Goal: Complete application form

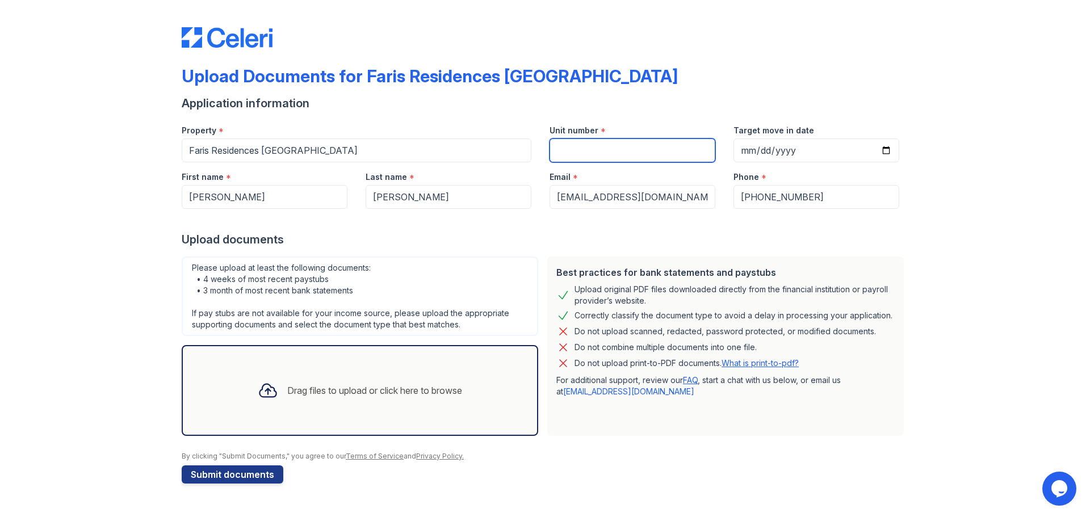
click at [634, 153] on input "Unit number" at bounding box center [633, 151] width 166 height 24
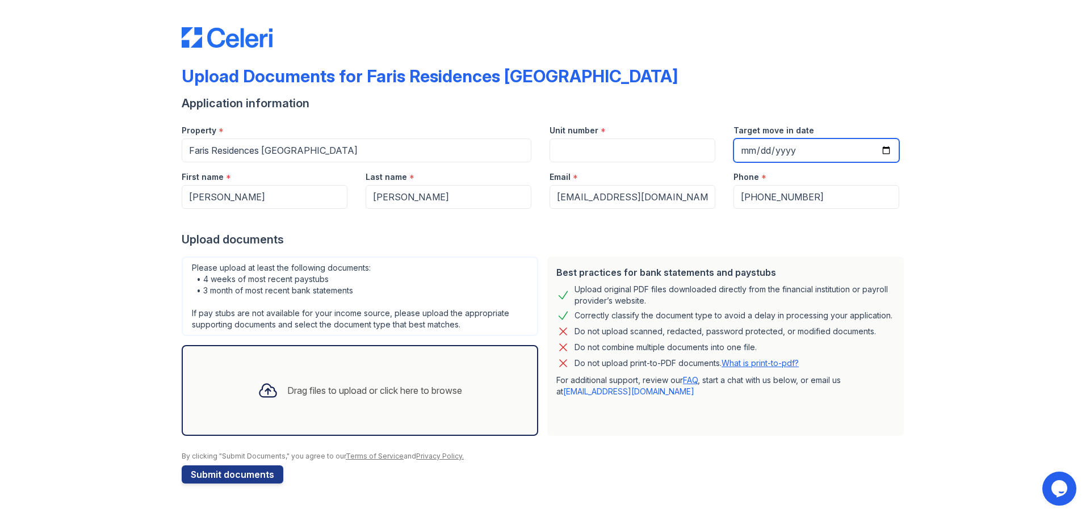
click at [889, 149] on input "Target move in date" at bounding box center [817, 151] width 166 height 24
type input "[DATE]"
click at [806, 239] on div "Upload documents" at bounding box center [545, 240] width 727 height 16
click at [319, 392] on div "Drag files to upload or click here to browse" at bounding box center [374, 391] width 175 height 14
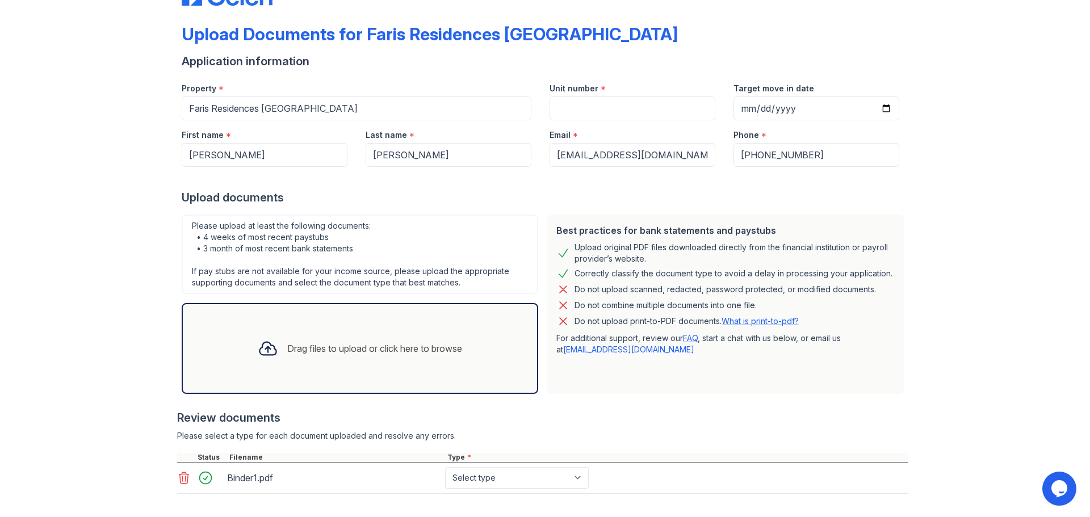
scroll to position [96, 0]
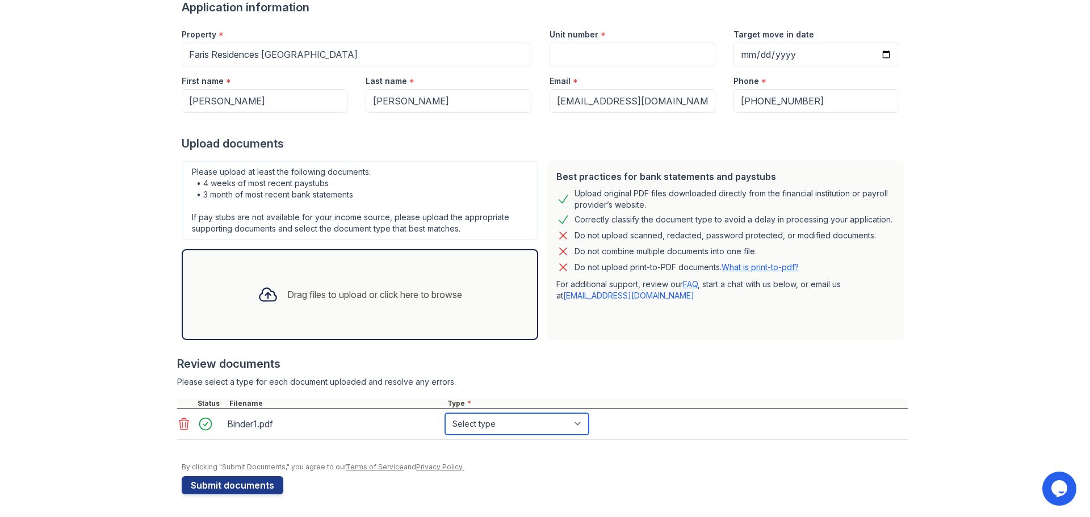
click at [495, 424] on select "Select type Paystub Bank Statement Offer Letter Tax Documents Benefit Award Let…" at bounding box center [517, 424] width 144 height 22
select select "bank_statement"
click at [445, 413] on select "Select type Paystub Bank Statement Offer Letter Tax Documents Benefit Award Let…" at bounding box center [517, 424] width 144 height 22
click at [639, 377] on div "Please select a type for each document uploaded and resolve any errors." at bounding box center [543, 382] width 732 height 11
click at [302, 296] on div "Drag files to upload or click here to browse" at bounding box center [374, 295] width 175 height 14
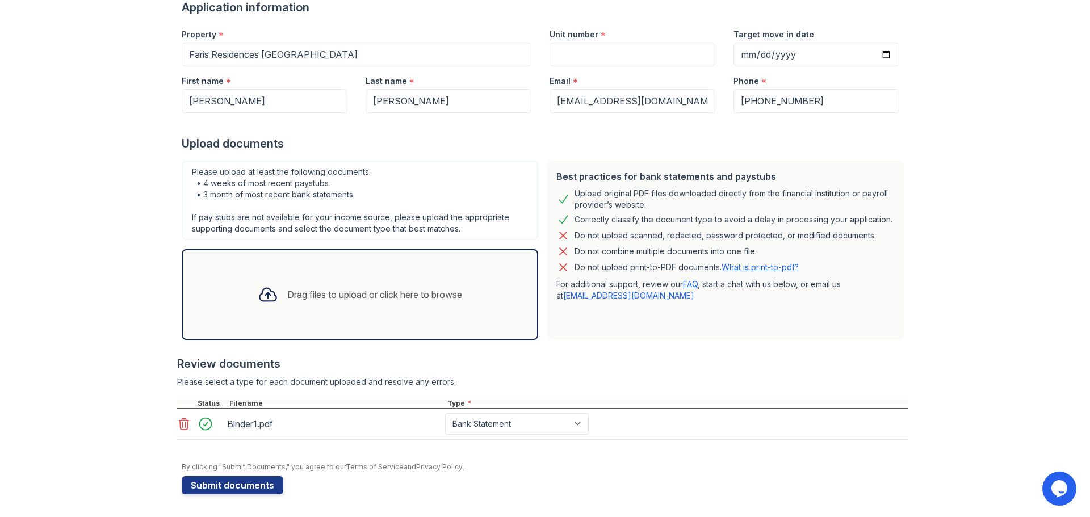
click at [299, 310] on div "Drag files to upload or click here to browse" at bounding box center [360, 294] width 223 height 39
click at [299, 292] on div "Drag files to upload or click here to browse" at bounding box center [374, 295] width 175 height 14
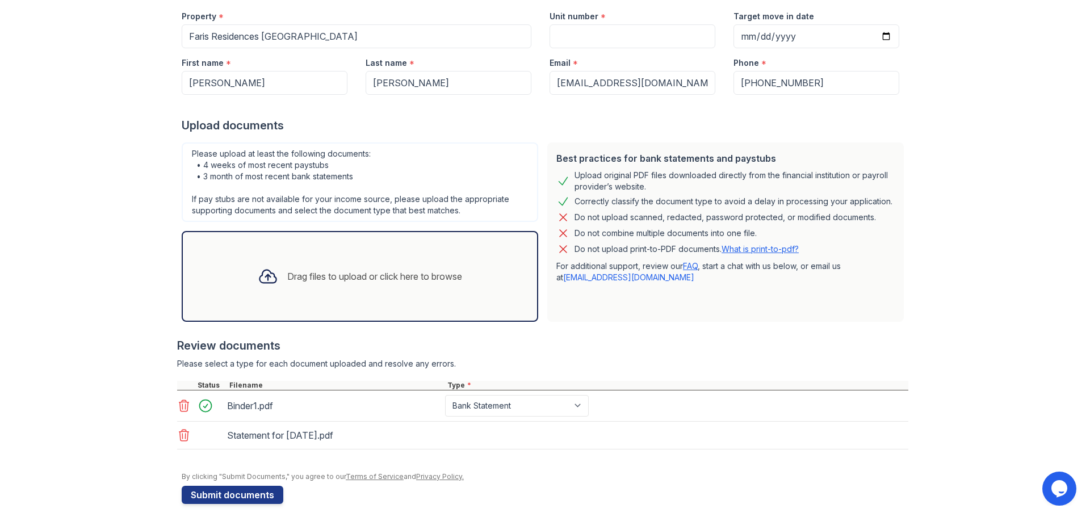
scroll to position [124, 0]
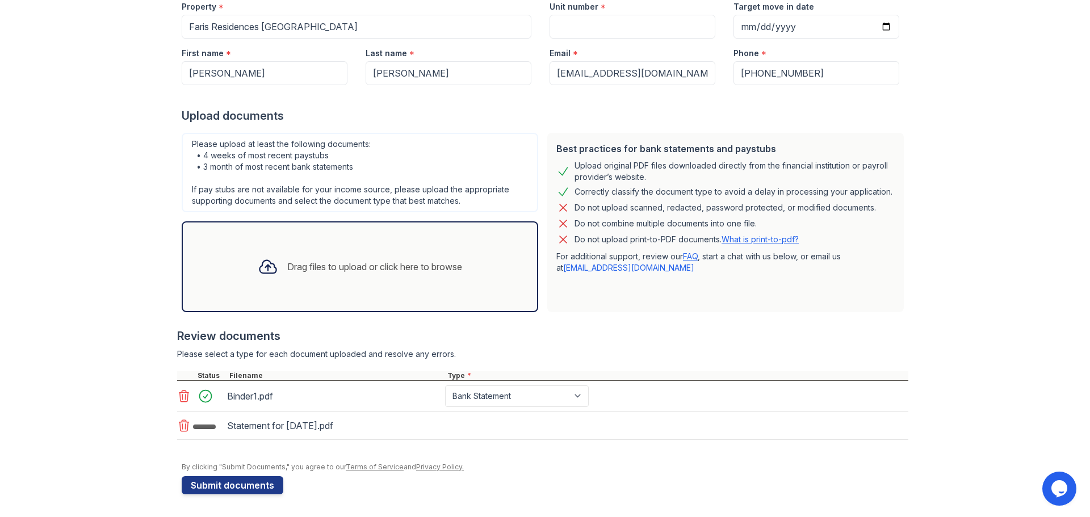
click at [311, 271] on div "Drag files to upload or click here to browse" at bounding box center [374, 267] width 175 height 14
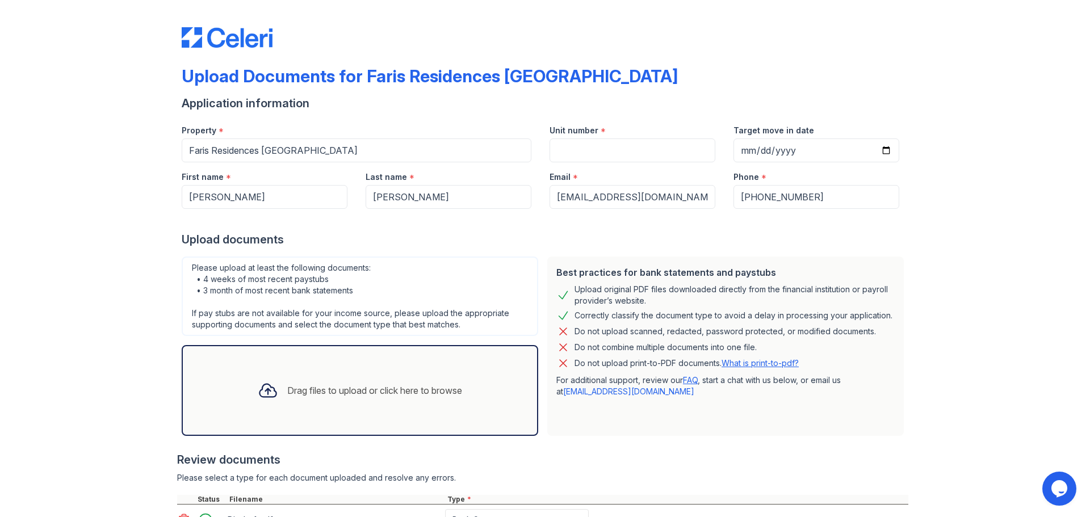
scroll to position [221, 0]
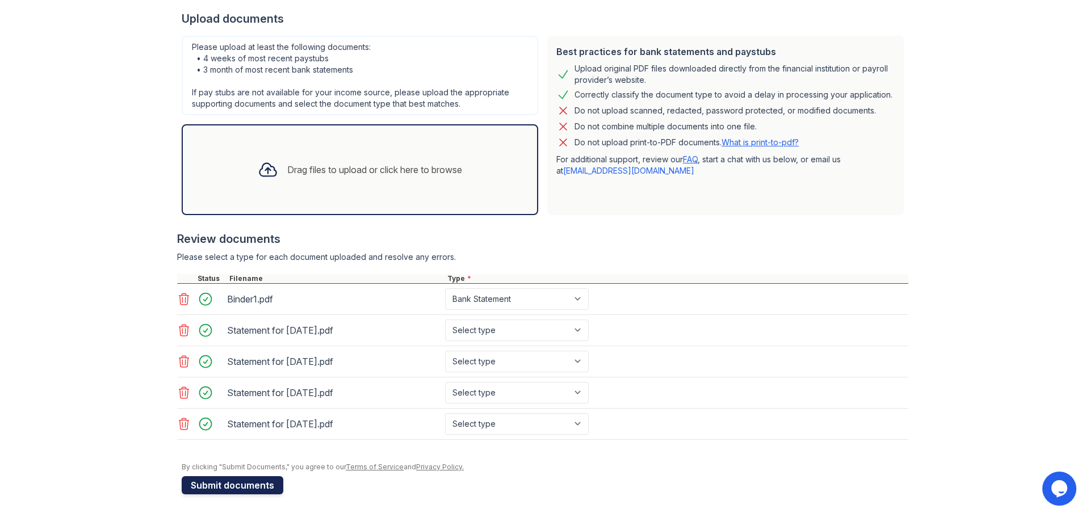
click at [233, 483] on button "Submit documents" at bounding box center [233, 486] width 102 height 18
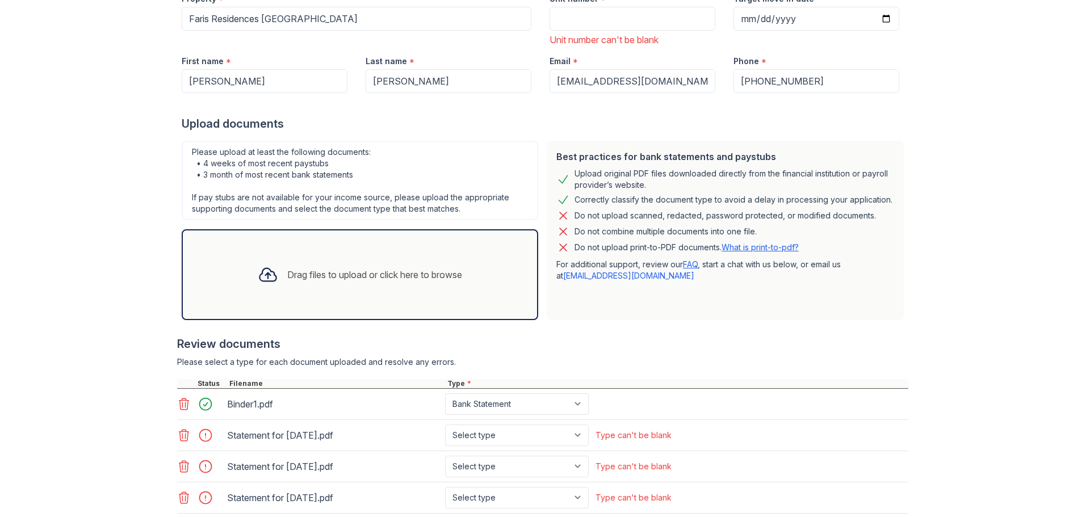
scroll to position [305, 0]
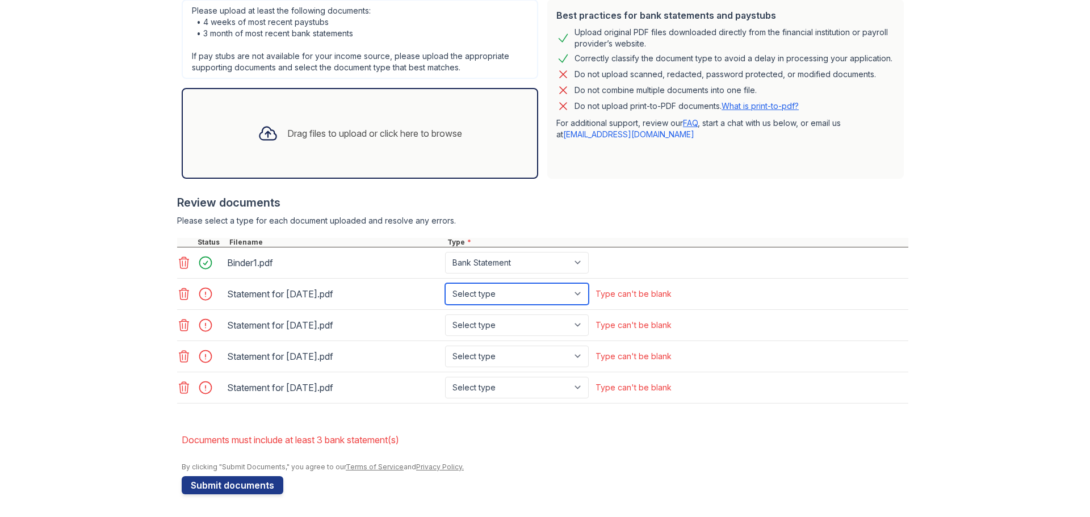
click at [511, 289] on select "Select type Paystub Bank Statement Offer Letter Tax Documents Benefit Award Let…" at bounding box center [517, 294] width 144 height 22
select select "paystub"
click at [445, 283] on select "Select type Paystub Bank Statement Offer Letter Tax Documents Benefit Award Let…" at bounding box center [517, 294] width 144 height 22
click at [496, 320] on select "Select type Paystub Bank Statement Offer Letter Tax Documents Benefit Award Let…" at bounding box center [517, 326] width 144 height 22
select select "paystub"
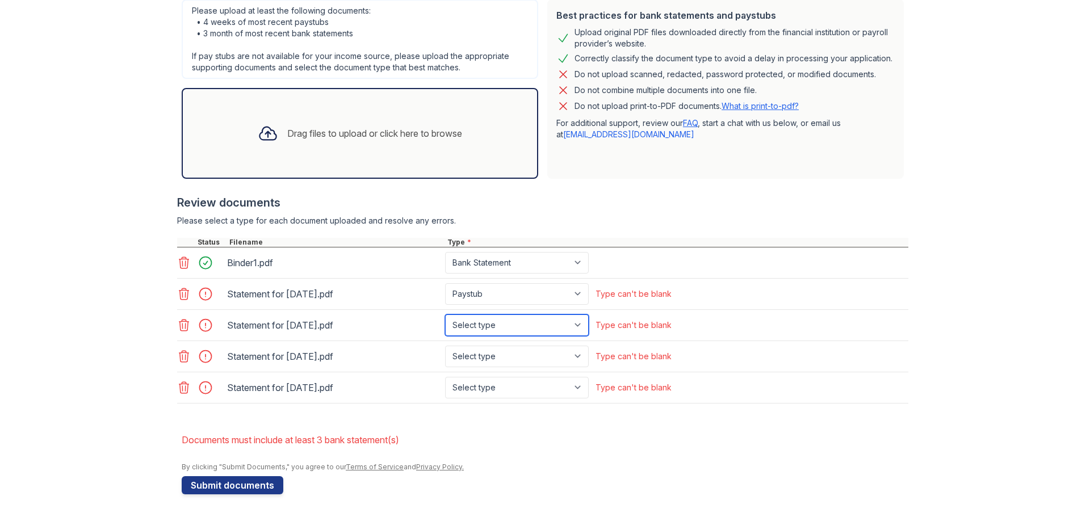
click at [445, 315] on select "Select type Paystub Bank Statement Offer Letter Tax Documents Benefit Award Let…" at bounding box center [517, 326] width 144 height 22
click at [489, 356] on select "Select type Paystub Bank Statement Offer Letter Tax Documents Benefit Award Let…" at bounding box center [517, 357] width 144 height 22
select select "paystub"
click at [445, 346] on select "Select type Paystub Bank Statement Offer Letter Tax Documents Benefit Award Let…" at bounding box center [517, 357] width 144 height 22
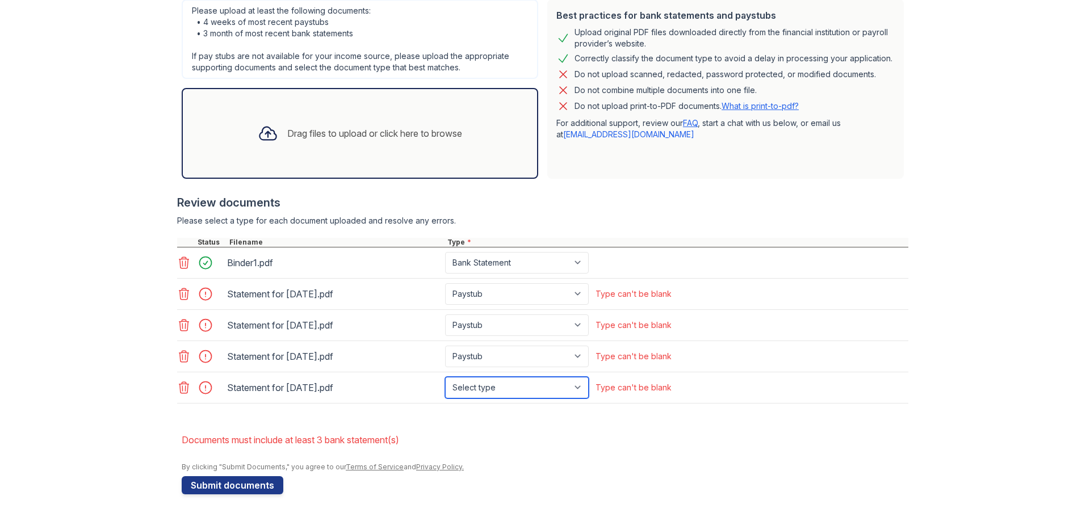
click at [484, 391] on select "Select type Paystub Bank Statement Offer Letter Tax Documents Benefit Award Let…" at bounding box center [517, 388] width 144 height 22
select select "paystub"
click at [445, 377] on select "Select type Paystub Bank Statement Offer Letter Tax Documents Benefit Award Let…" at bounding box center [517, 388] width 144 height 22
click at [246, 488] on button "Submit documents" at bounding box center [233, 486] width 102 height 18
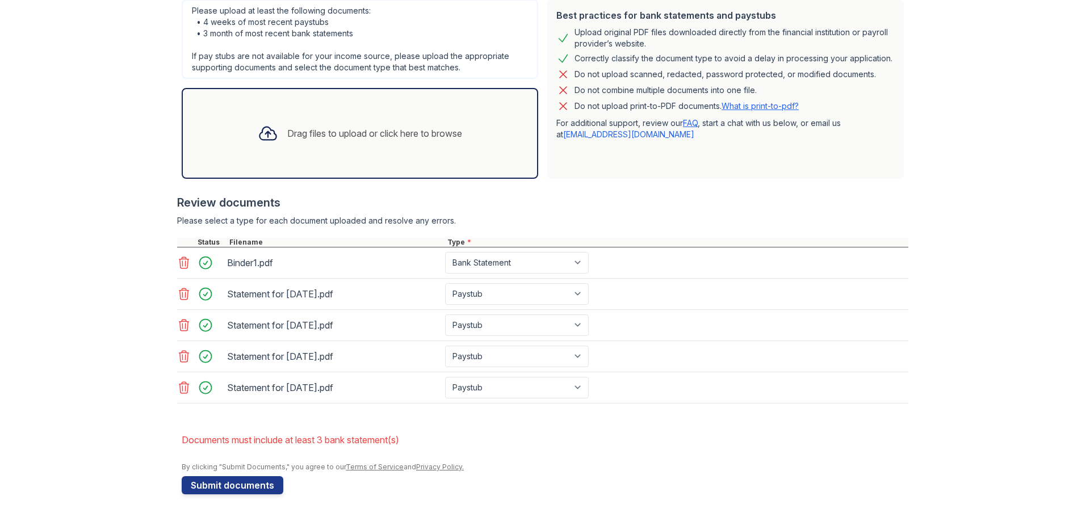
click at [182, 268] on icon at bounding box center [184, 262] width 10 height 11
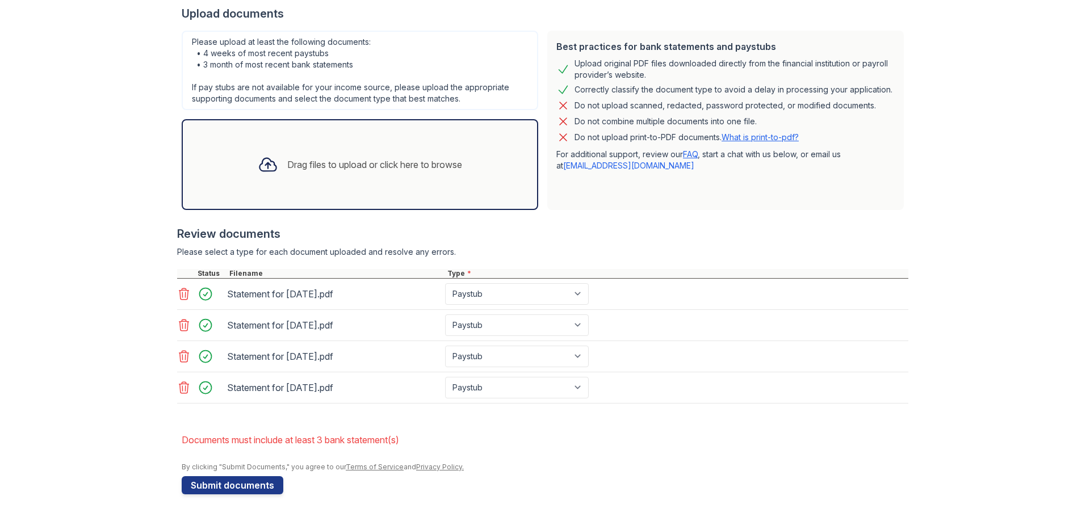
click at [348, 160] on div "Drag files to upload or click here to browse" at bounding box center [374, 165] width 175 height 14
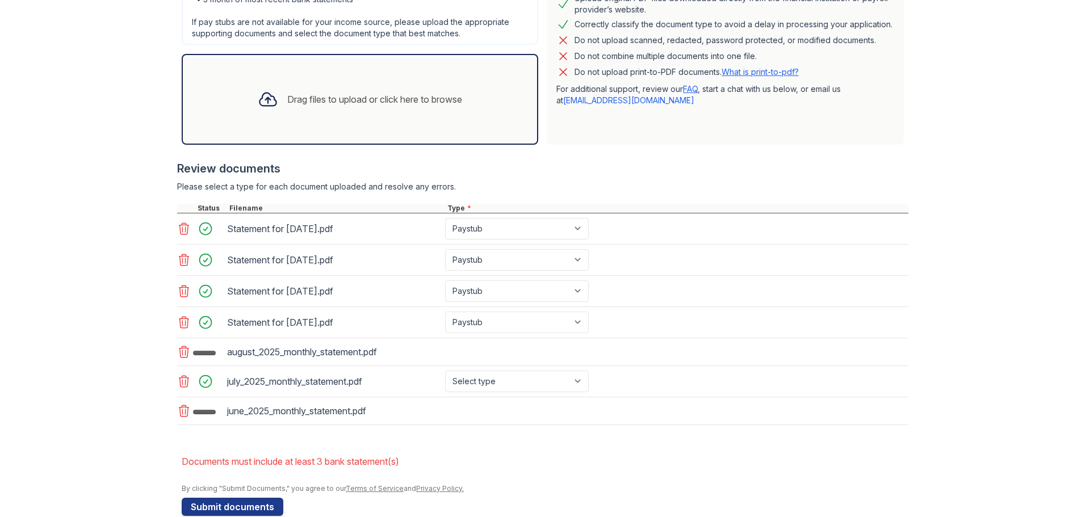
scroll to position [357, 0]
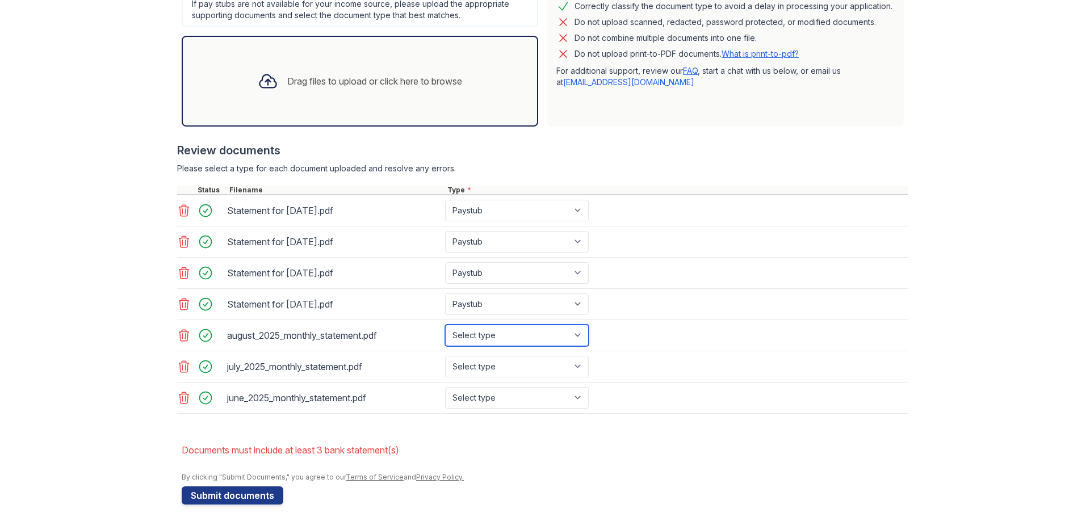
click at [521, 337] on select "Select type Paystub Bank Statement Offer Letter Tax Documents Benefit Award Let…" at bounding box center [517, 336] width 144 height 22
select select "bank_statement"
click at [445, 325] on select "Select type Paystub Bank Statement Offer Letter Tax Documents Benefit Award Let…" at bounding box center [517, 336] width 144 height 22
click at [494, 364] on select "Select type Paystub Bank Statement Offer Letter Tax Documents Benefit Award Let…" at bounding box center [517, 367] width 144 height 22
select select "bank_statement"
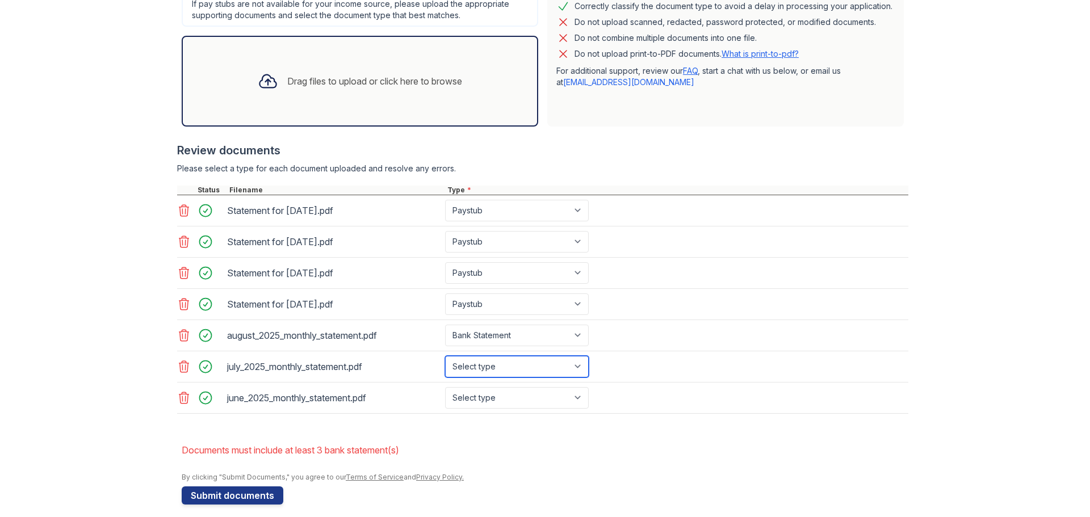
click at [445, 356] on select "Select type Paystub Bank Statement Offer Letter Tax Documents Benefit Award Let…" at bounding box center [517, 367] width 144 height 22
click at [489, 403] on select "Select type Paystub Bank Statement Offer Letter Tax Documents Benefit Award Let…" at bounding box center [517, 398] width 144 height 22
select select "bank_statement"
click at [445, 387] on select "Select type Paystub Bank Statement Offer Letter Tax Documents Benefit Award Let…" at bounding box center [517, 398] width 144 height 22
click at [236, 494] on button "Submit documents" at bounding box center [233, 496] width 102 height 18
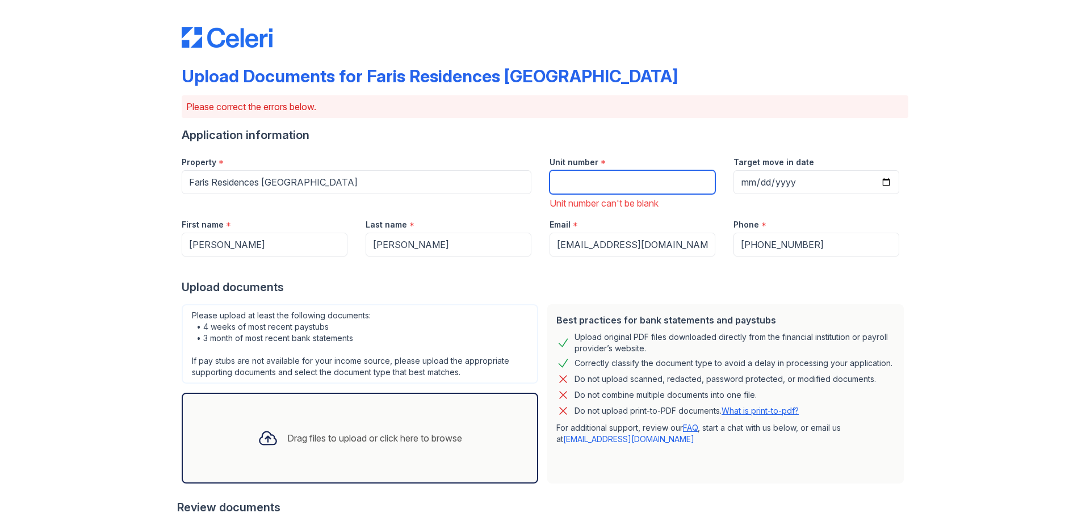
click at [580, 185] on input "Unit number" at bounding box center [633, 182] width 166 height 24
type input "NA"
click at [931, 279] on div "Upload Documents for Faris Residences [GEOGRAPHIC_DATA] Please correct the erro…" at bounding box center [545, 424] width 1054 height 849
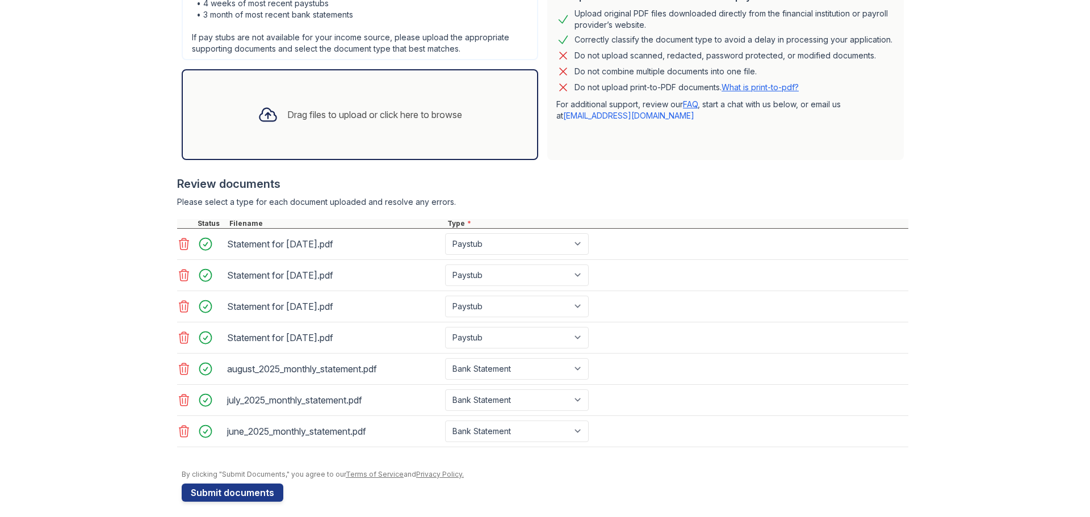
scroll to position [331, 0]
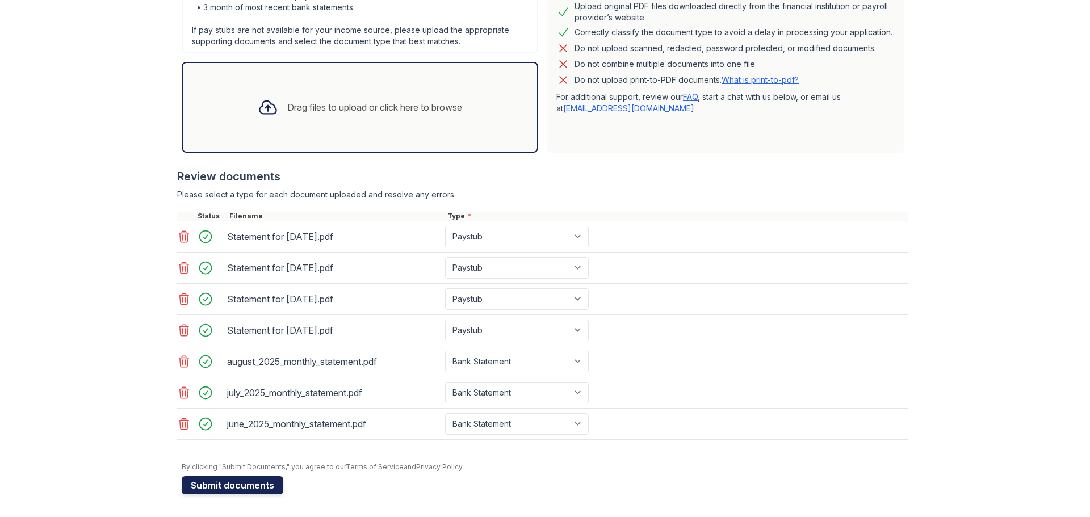
click at [213, 483] on button "Submit documents" at bounding box center [233, 486] width 102 height 18
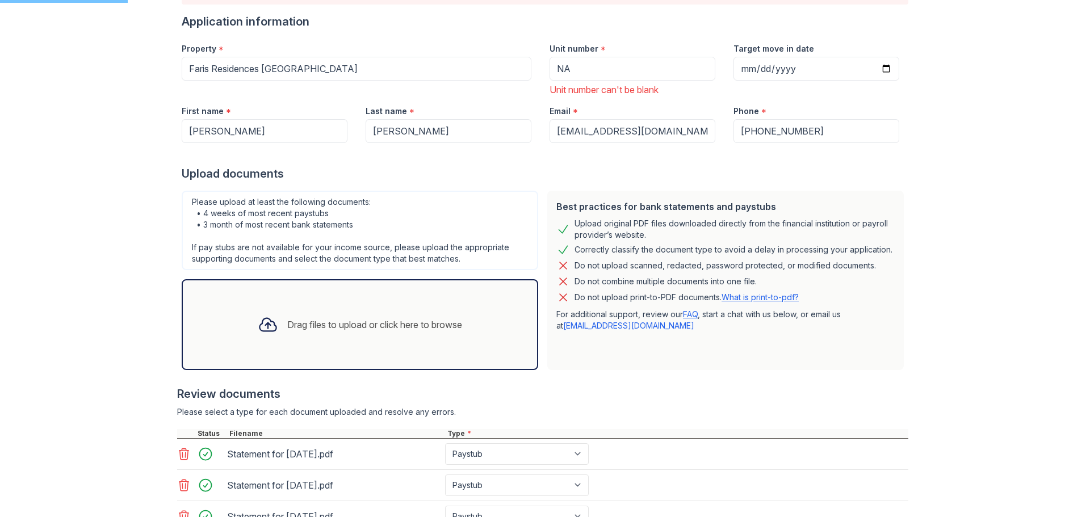
scroll to position [0, 0]
